Goal: Find specific page/section: Find specific page/section

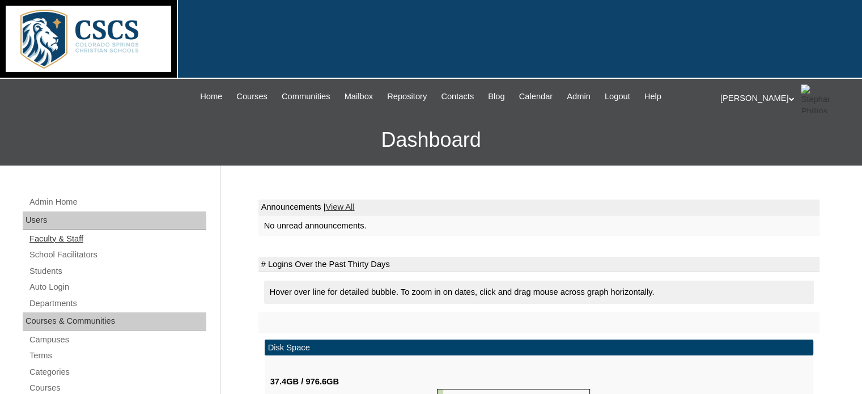
click at [61, 238] on link "Faculty & Staff" at bounding box center [117, 239] width 178 height 14
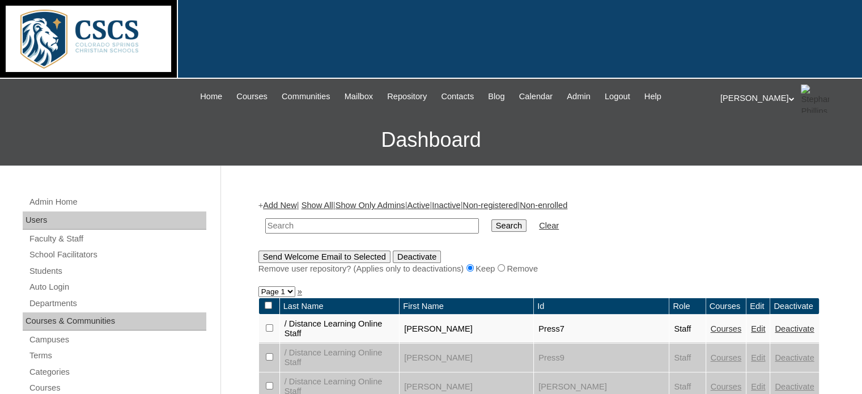
click at [282, 219] on input "text" at bounding box center [372, 225] width 214 height 15
type input "reed"
click at [492, 219] on input "Search" at bounding box center [509, 225] width 35 height 12
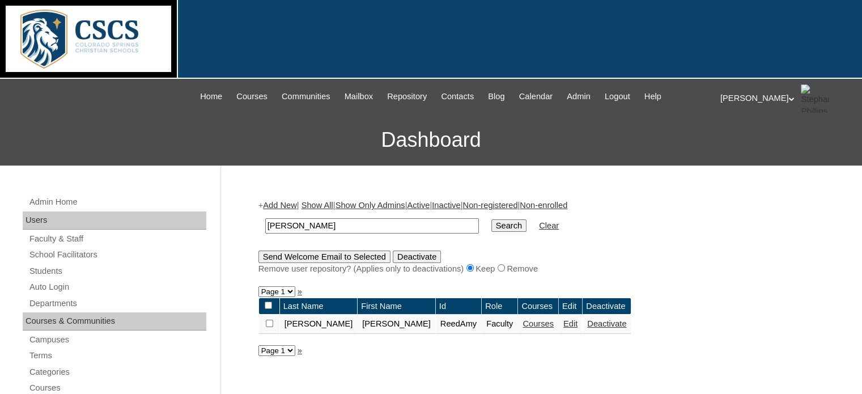
click at [523, 324] on link "Courses" at bounding box center [538, 323] width 31 height 9
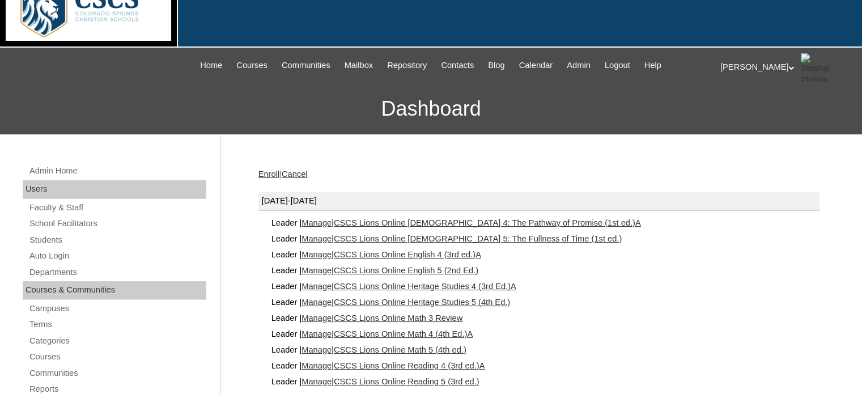
scroll to position [32, 0]
click at [441, 284] on link "CSCS Lions Online Heritage Studies 4 (3rd Ed.)A" at bounding box center [425, 285] width 183 height 9
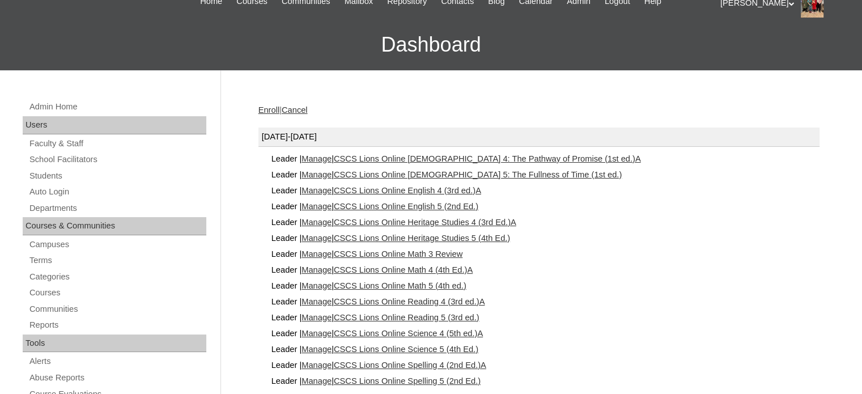
scroll to position [96, 0]
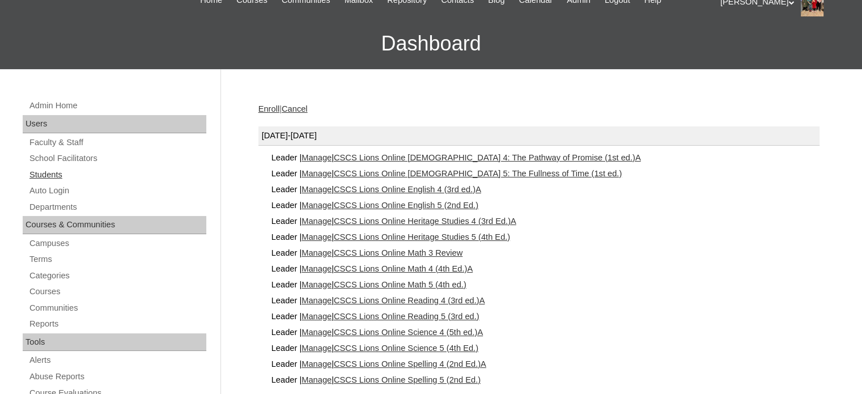
click at [35, 170] on link "Students" at bounding box center [117, 175] width 178 height 14
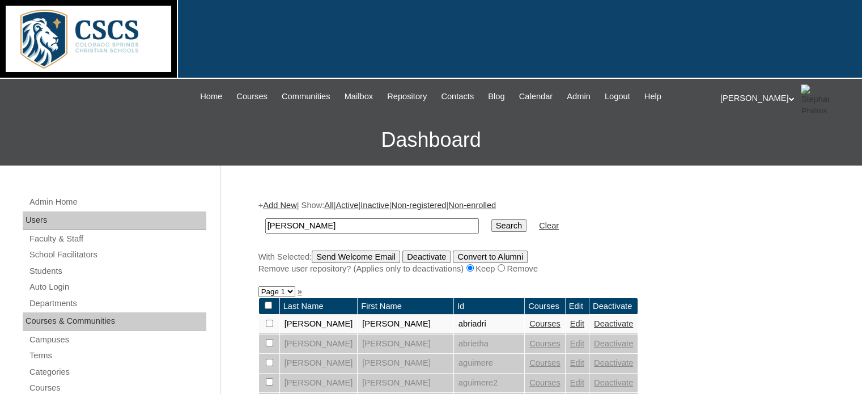
drag, startPoint x: 293, startPoint y: 229, endPoint x: 239, endPoint y: 228, distance: 53.3
type input "fillion"
click at [492, 219] on input "Search" at bounding box center [509, 225] width 35 height 12
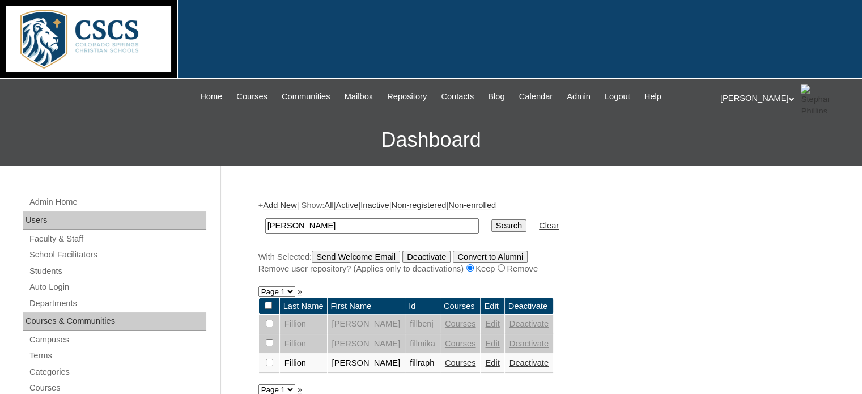
click at [445, 359] on link "Courses" at bounding box center [460, 362] width 31 height 9
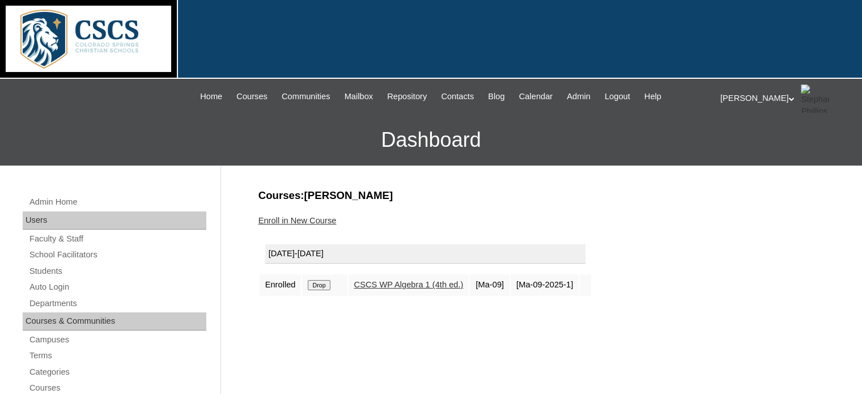
click at [419, 278] on td "CSCS WP Algebra 1 (4th ed.)" at bounding box center [409, 285] width 121 height 22
click at [418, 280] on link "CSCS WP Algebra 1 (4th ed.)" at bounding box center [408, 284] width 109 height 9
